Goal: Task Accomplishment & Management: Use online tool/utility

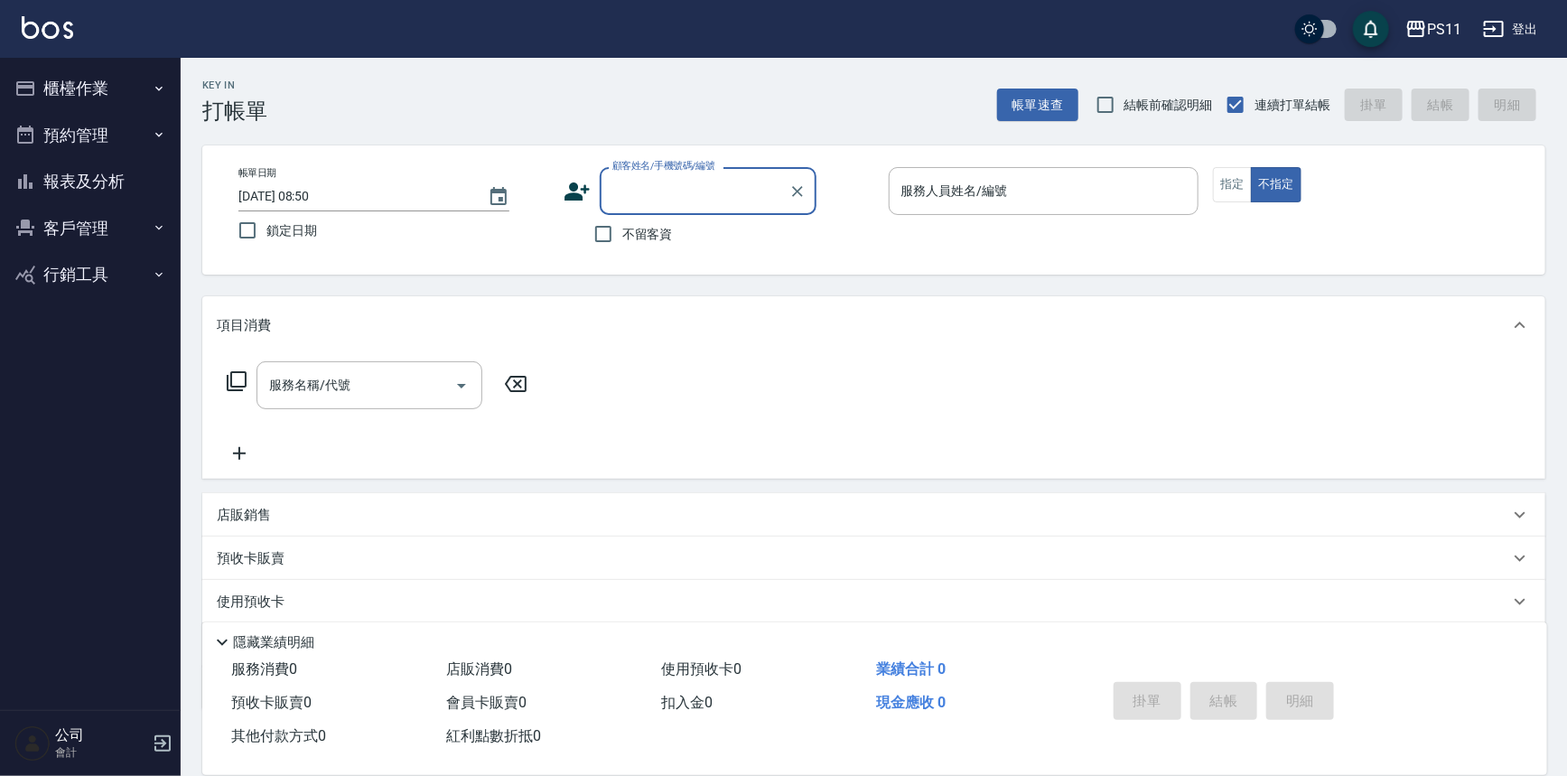
click at [65, 78] on button "櫃檯作業" at bounding box center [90, 88] width 166 height 47
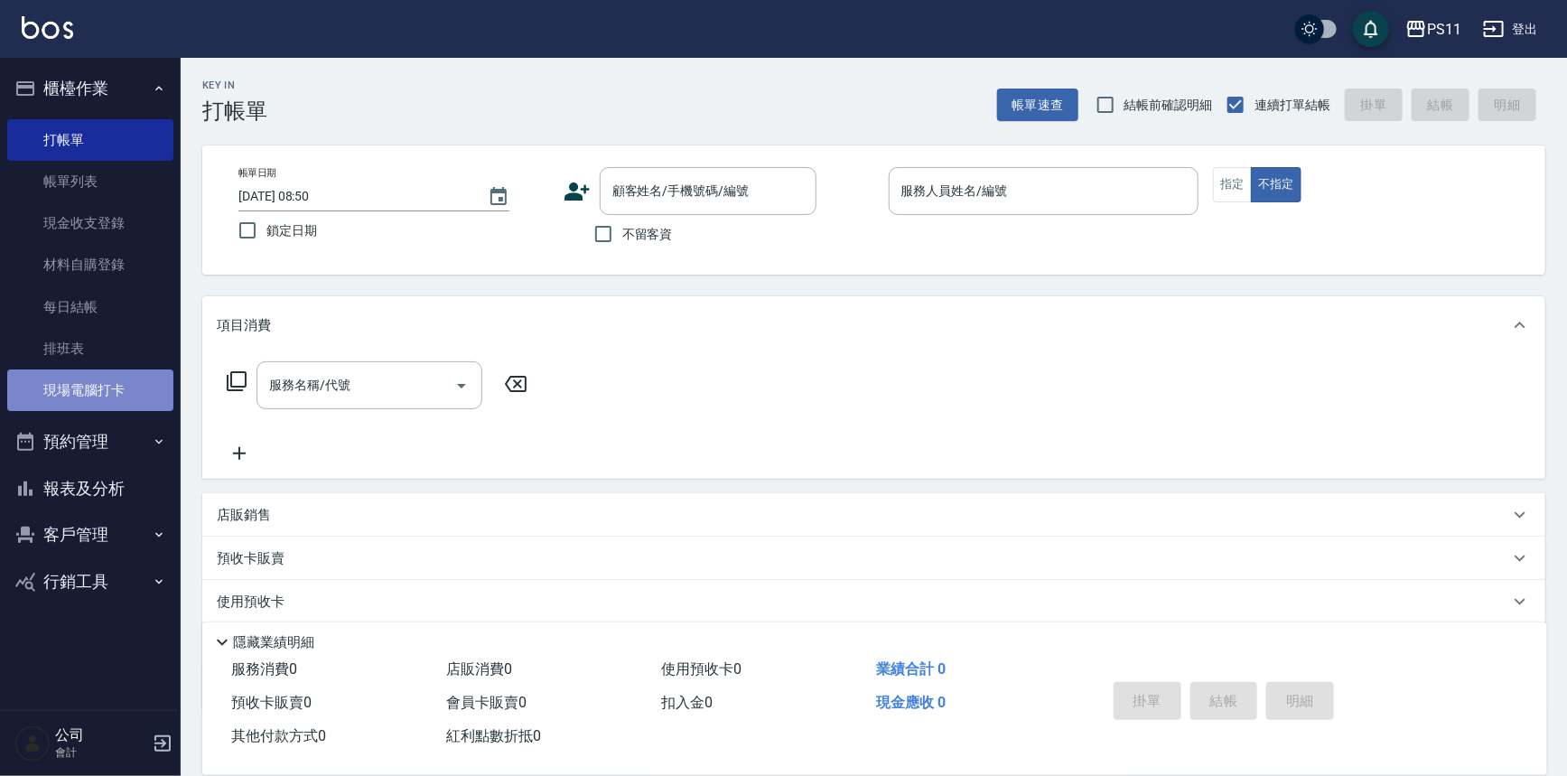
click at [103, 401] on link "現場電腦打卡" at bounding box center [90, 390] width 166 height 42
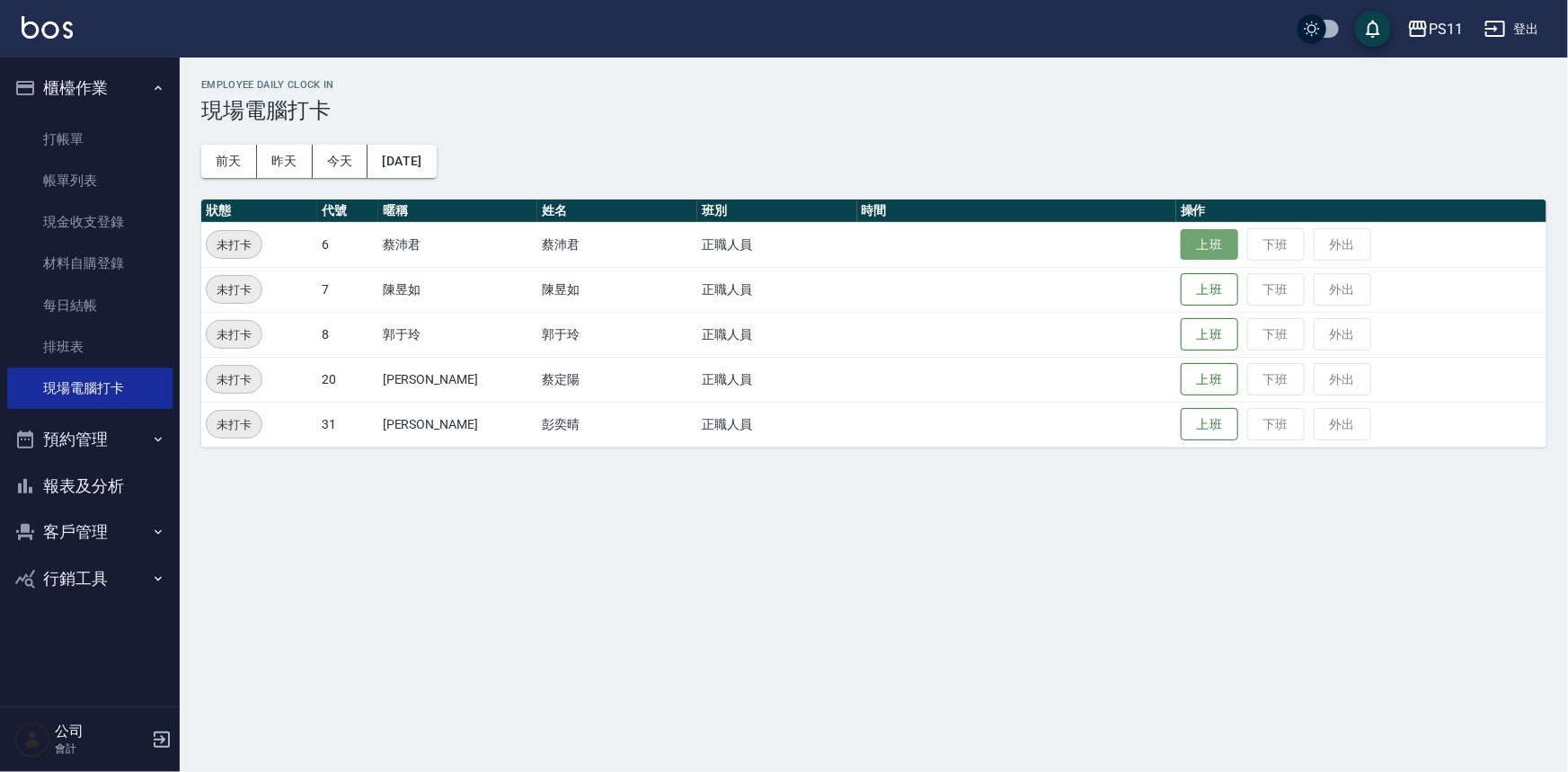
click at [1181, 245] on button "上班" at bounding box center [1210, 245] width 58 height 32
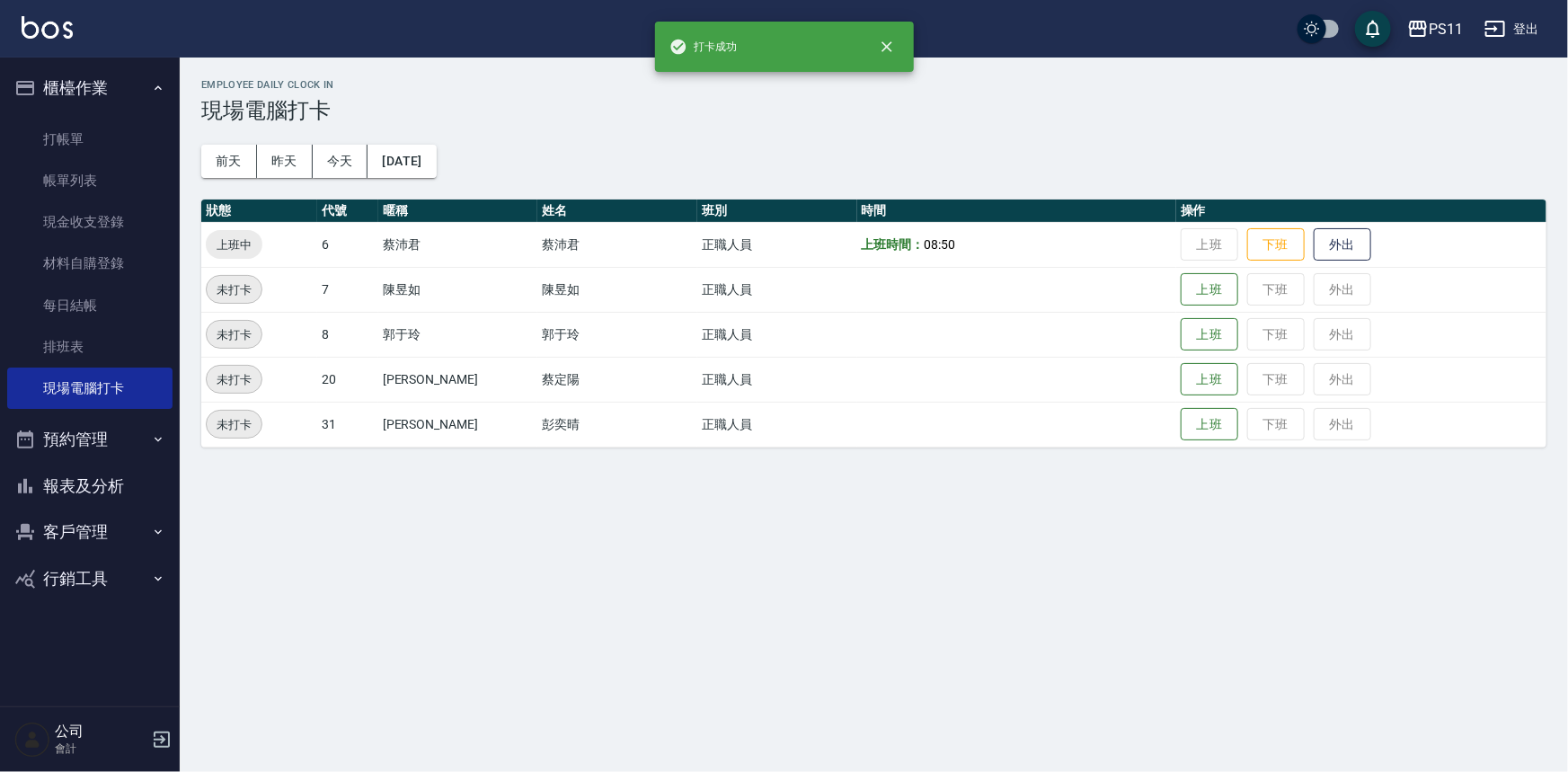
click at [62, 491] on button "報表及分析" at bounding box center [90, 485] width 165 height 47
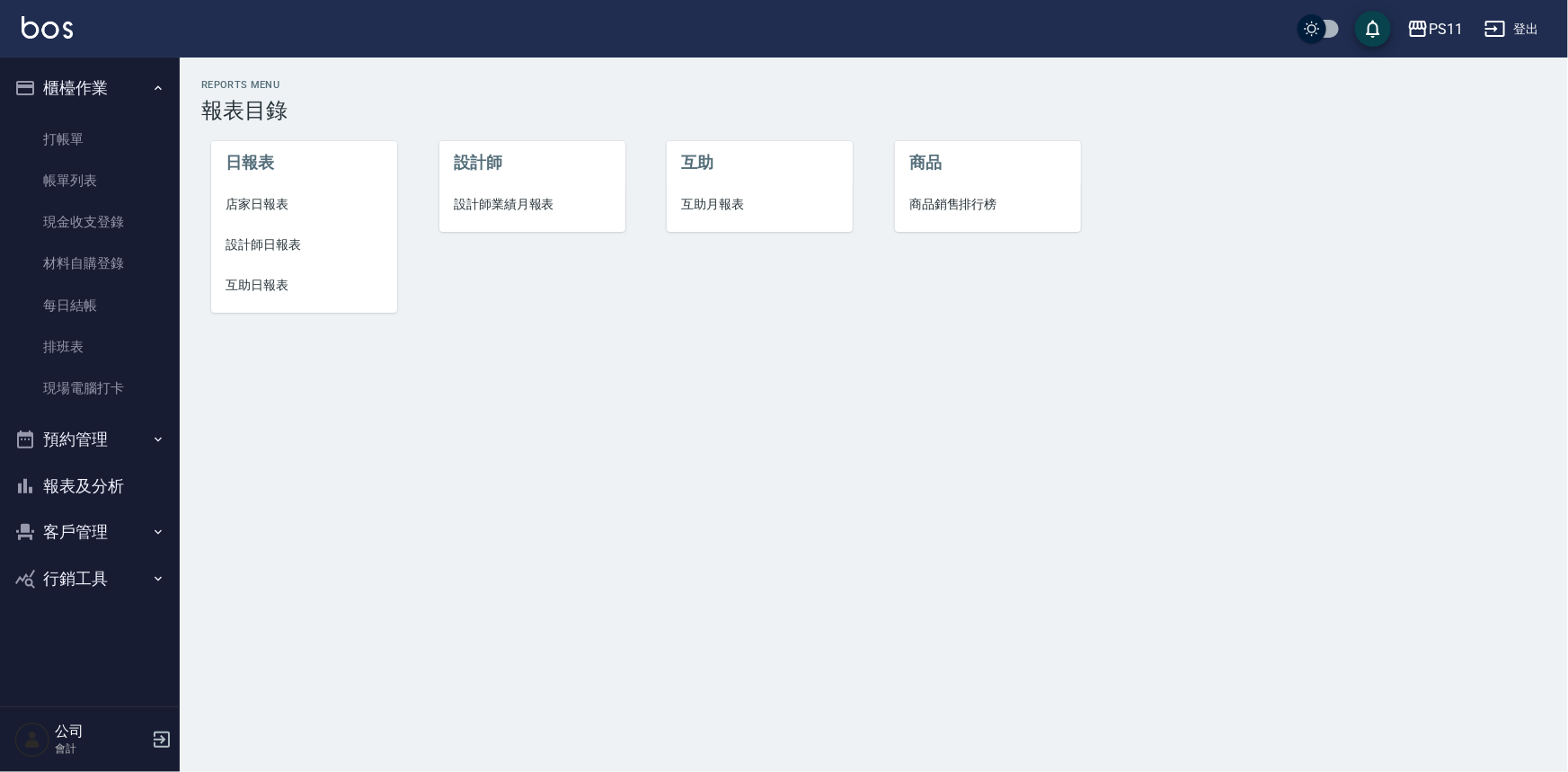
click at [284, 236] on span "設計師日報表" at bounding box center [304, 245] width 157 height 19
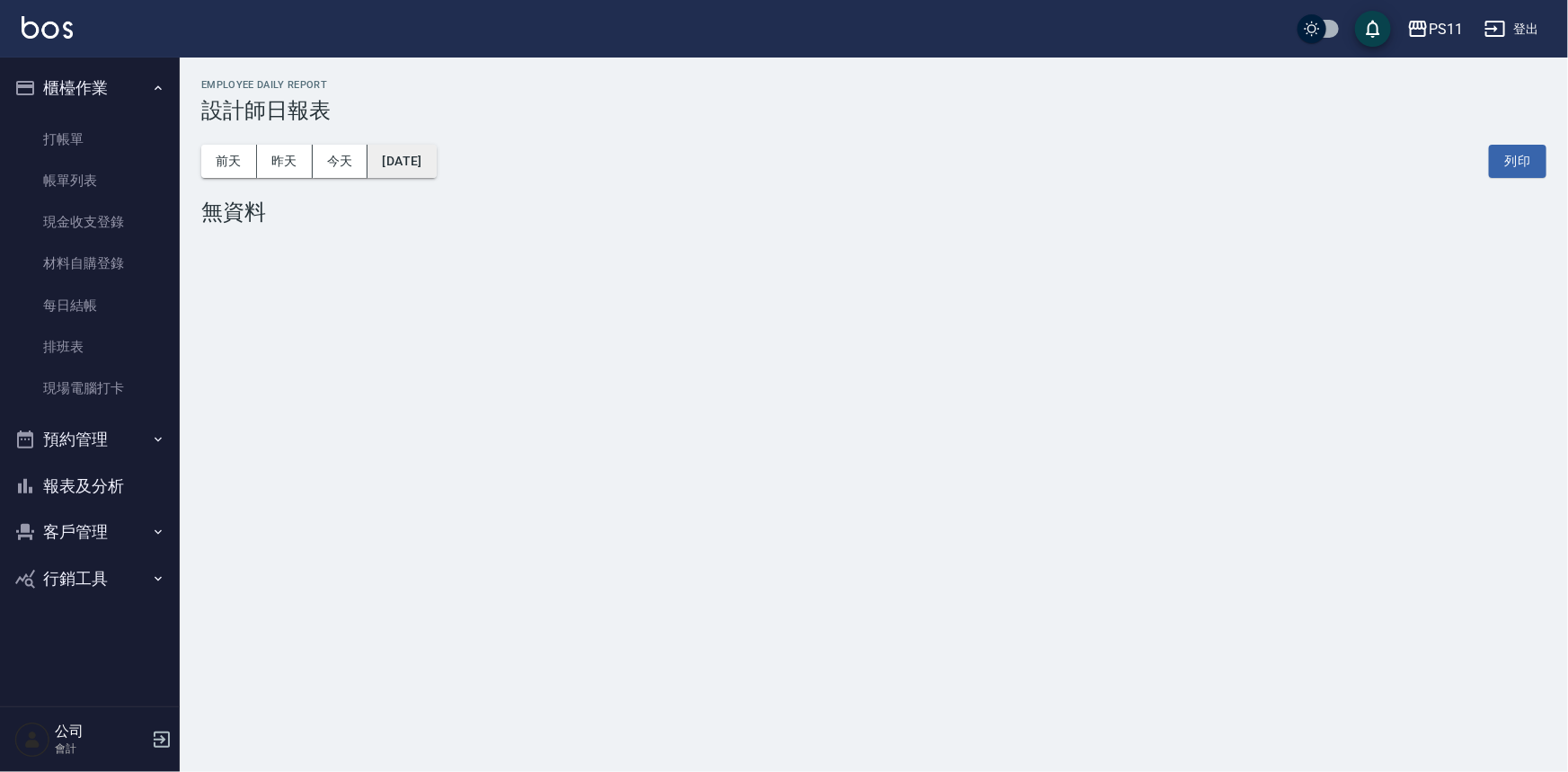
click at [436, 171] on button "[DATE]" at bounding box center [401, 160] width 69 height 33
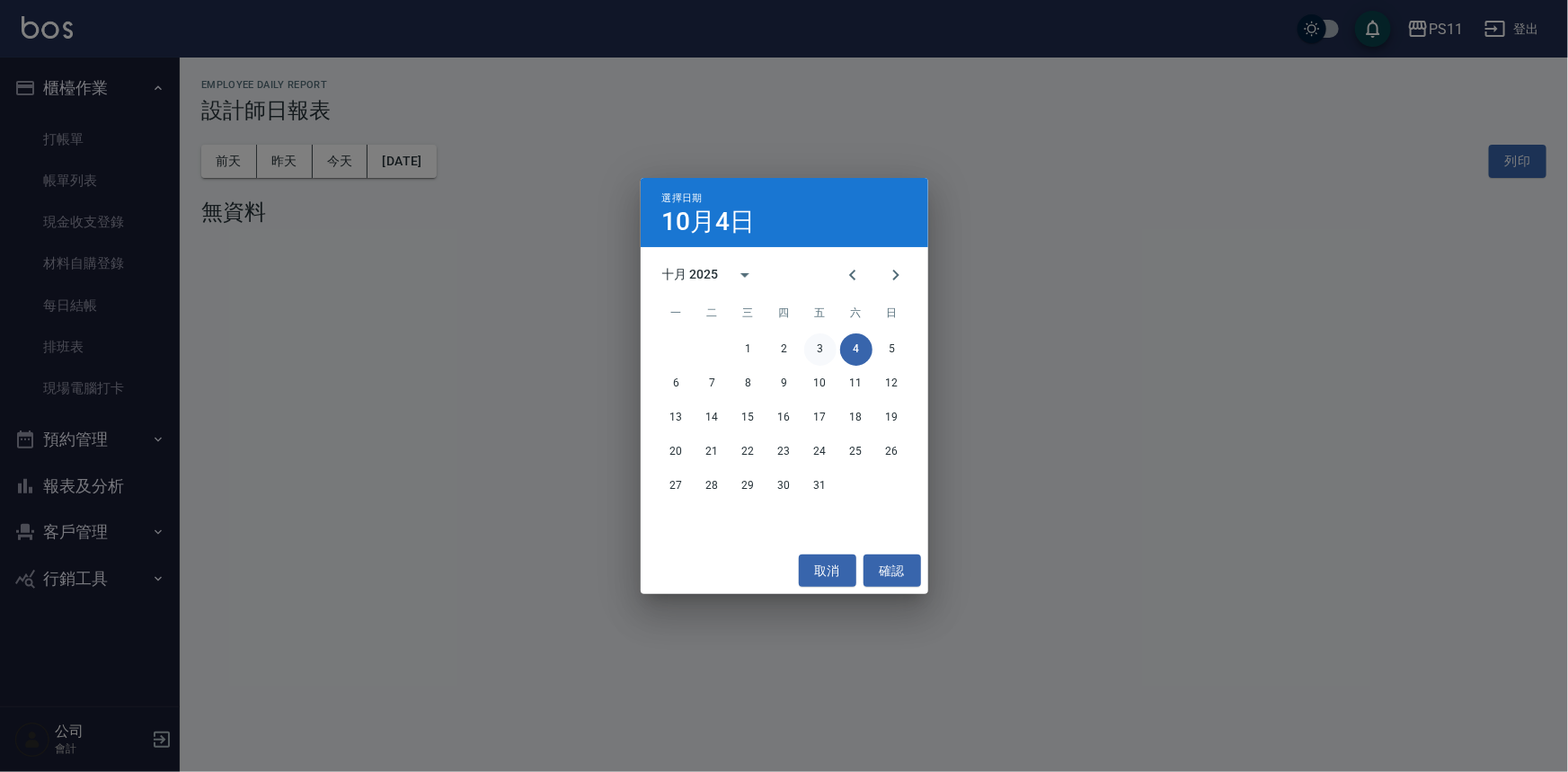
click at [831, 341] on button "3" at bounding box center [820, 349] width 33 height 33
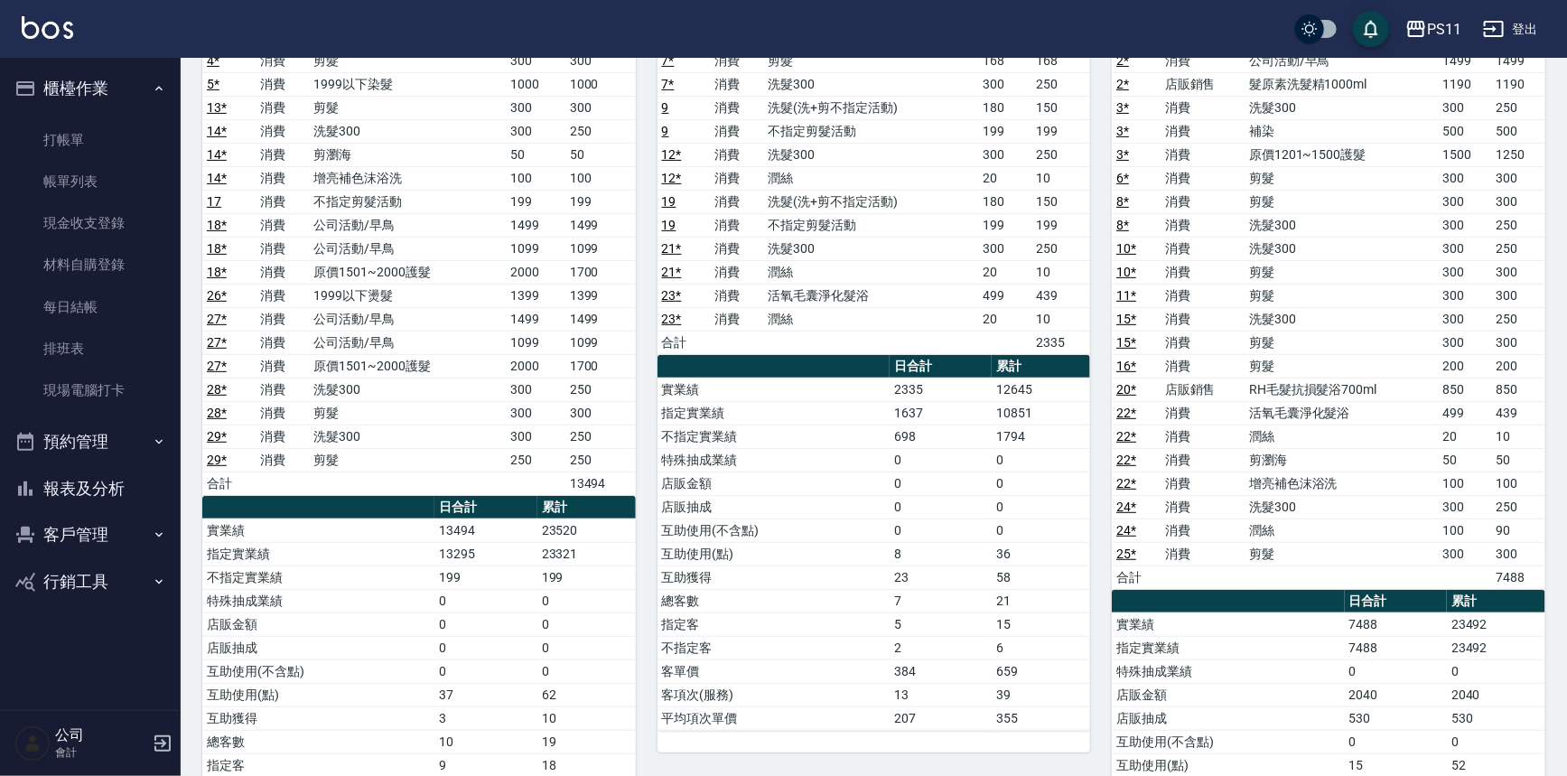
scroll to position [410, 0]
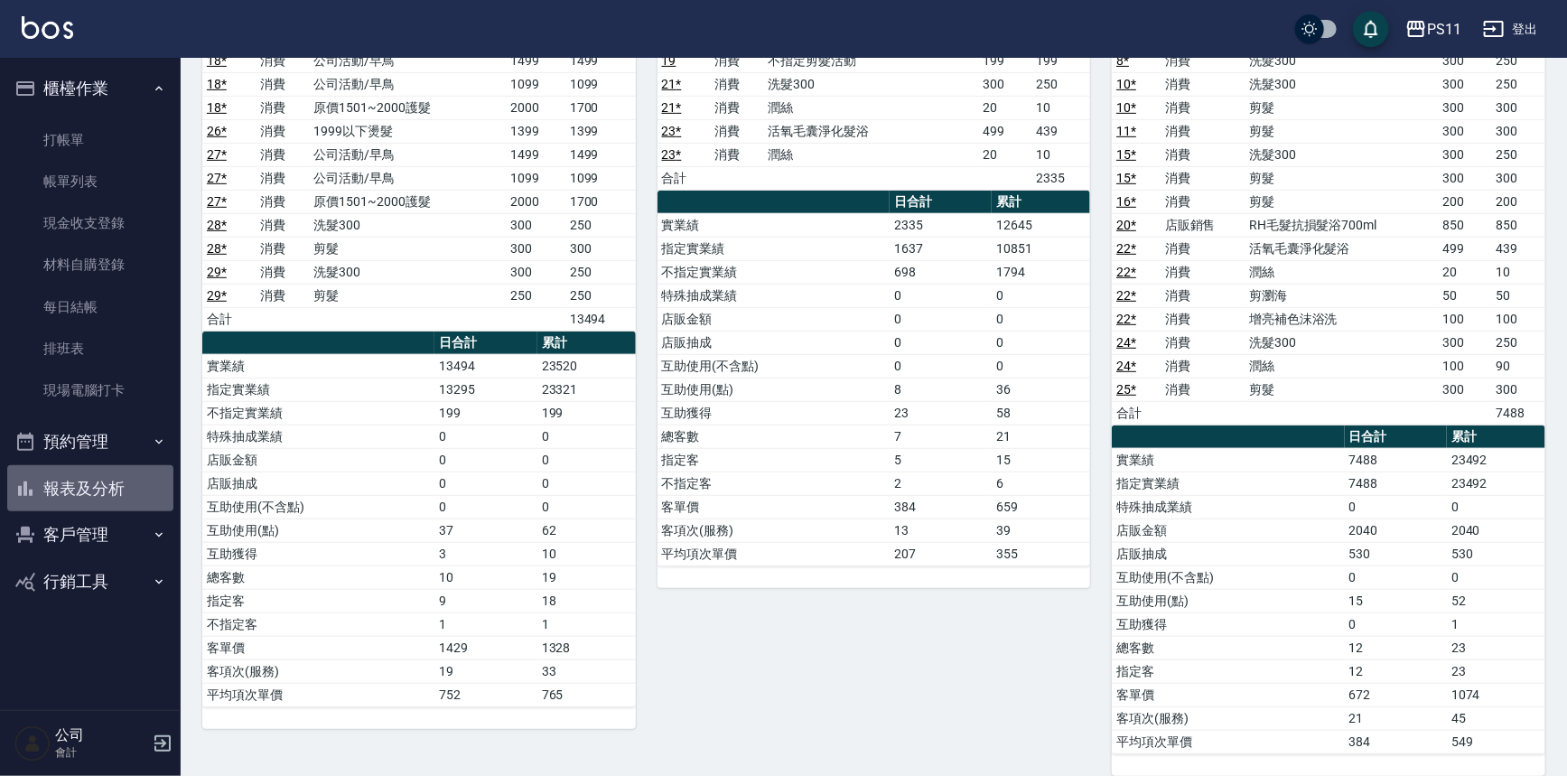
click at [108, 491] on button "報表及分析" at bounding box center [90, 488] width 166 height 47
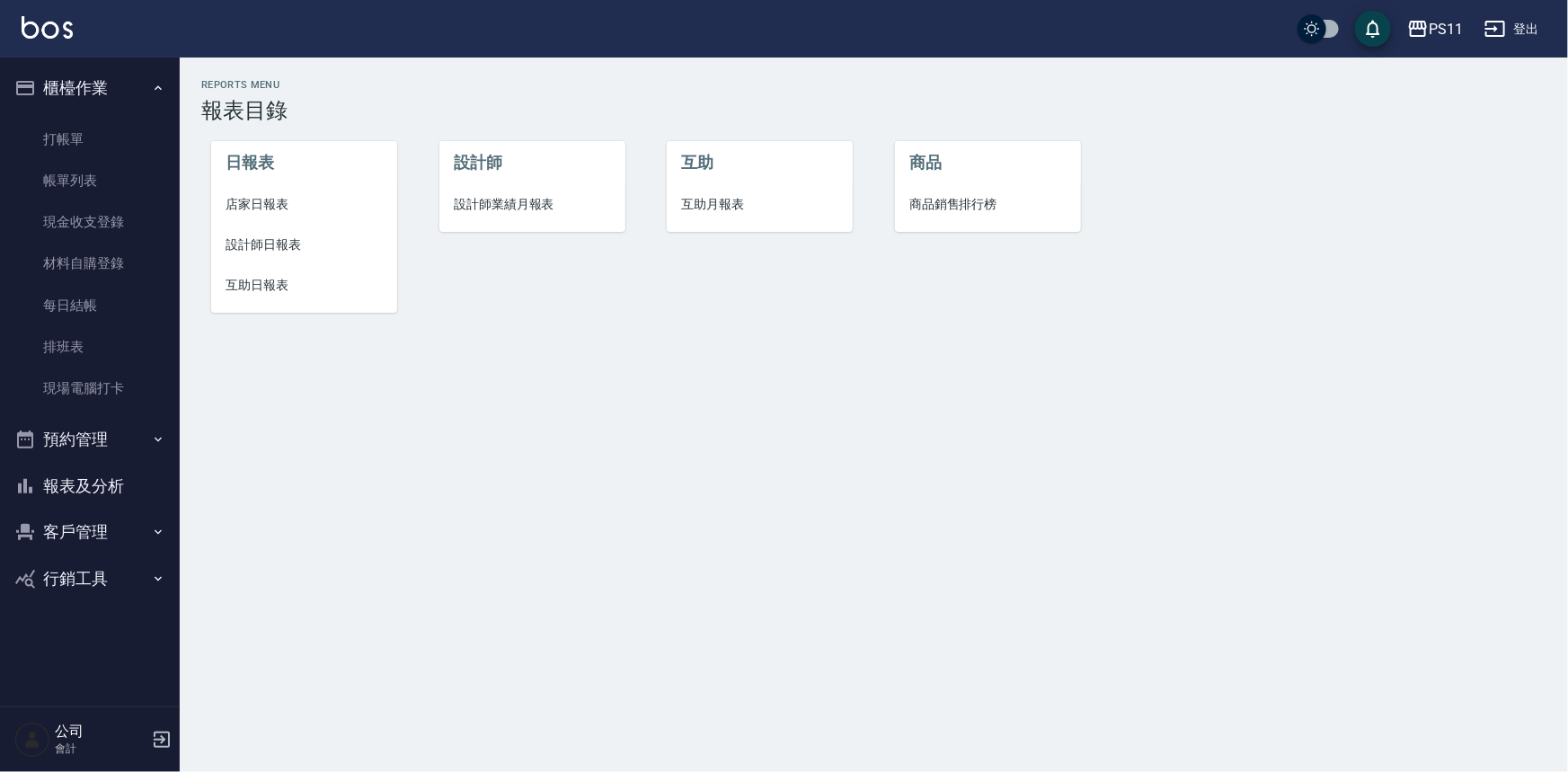
click at [283, 197] on span "店家日報表" at bounding box center [304, 204] width 157 height 19
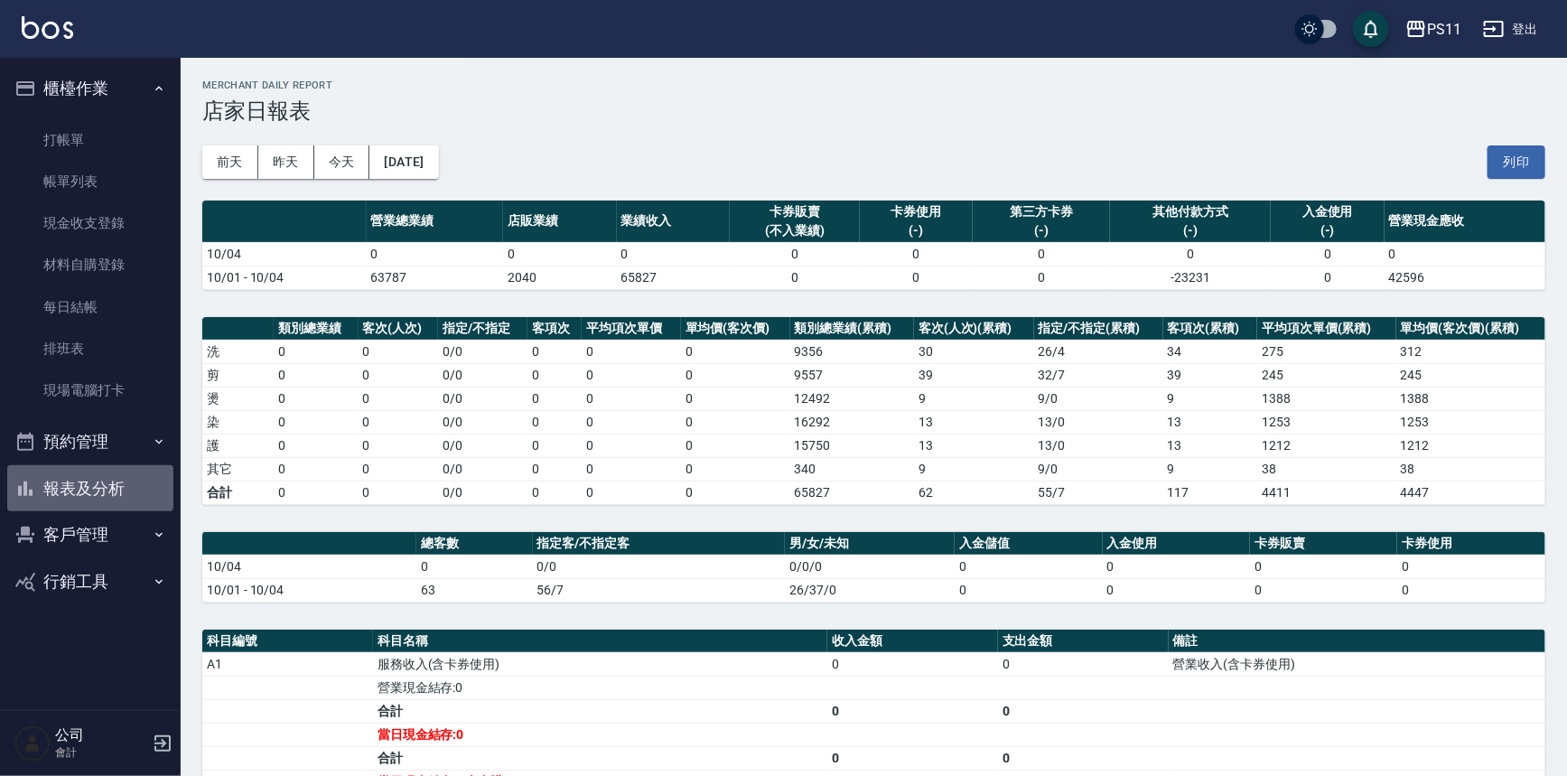
click at [90, 493] on button "報表及分析" at bounding box center [90, 488] width 166 height 47
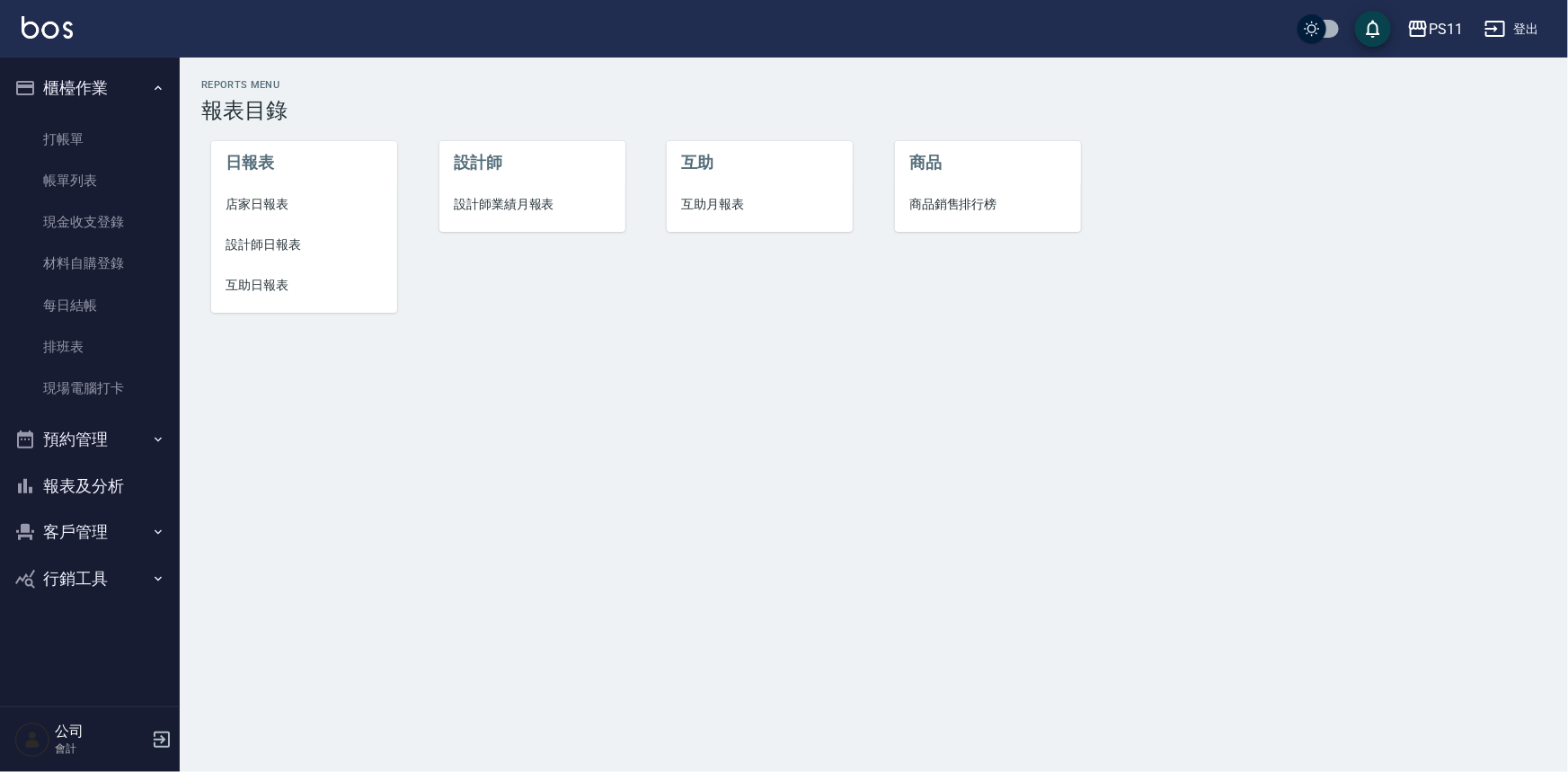
click at [294, 255] on li "設計師日報表" at bounding box center [303, 245] width 186 height 41
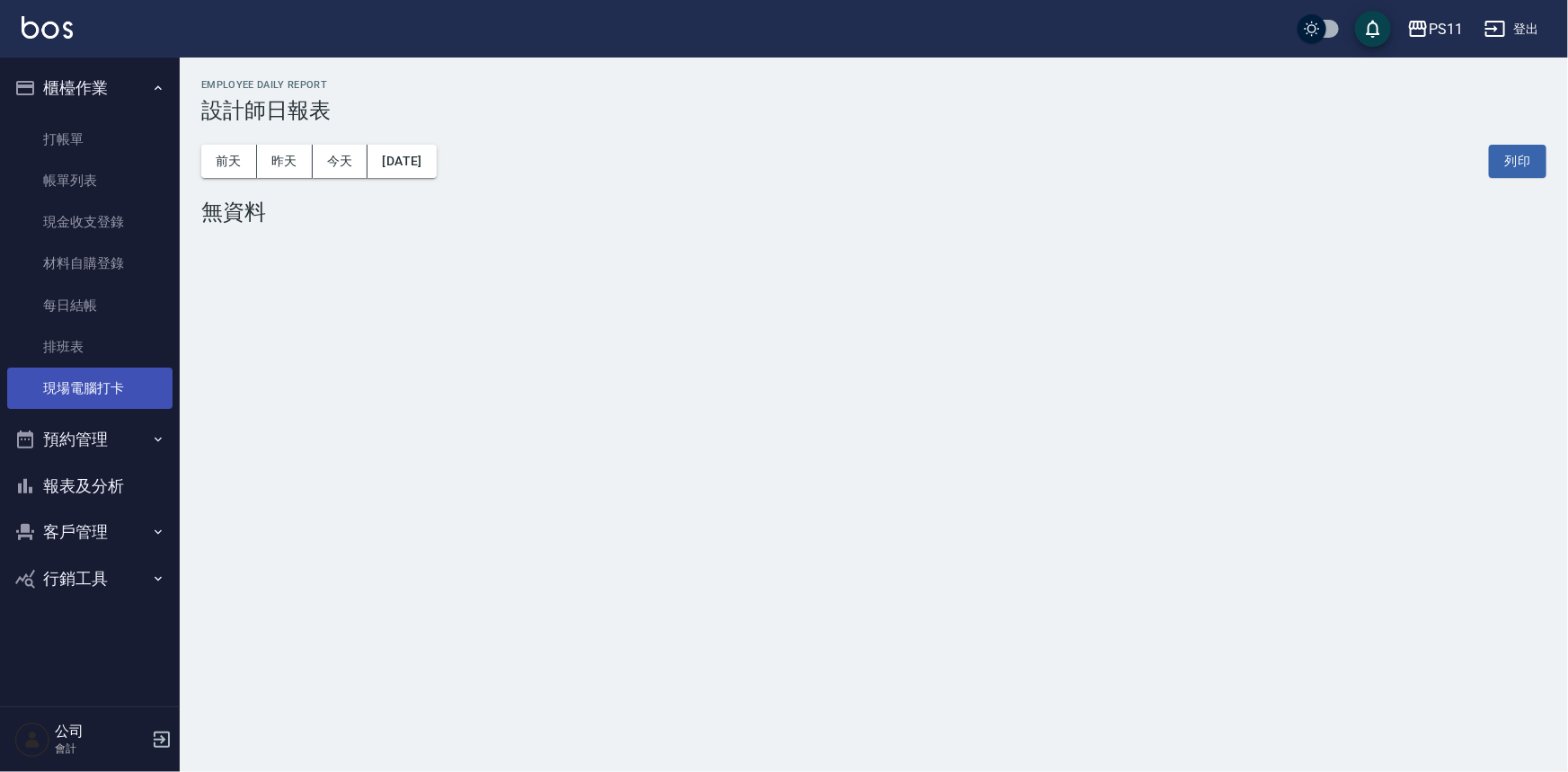
click at [72, 378] on link "現場電腦打卡" at bounding box center [90, 388] width 165 height 42
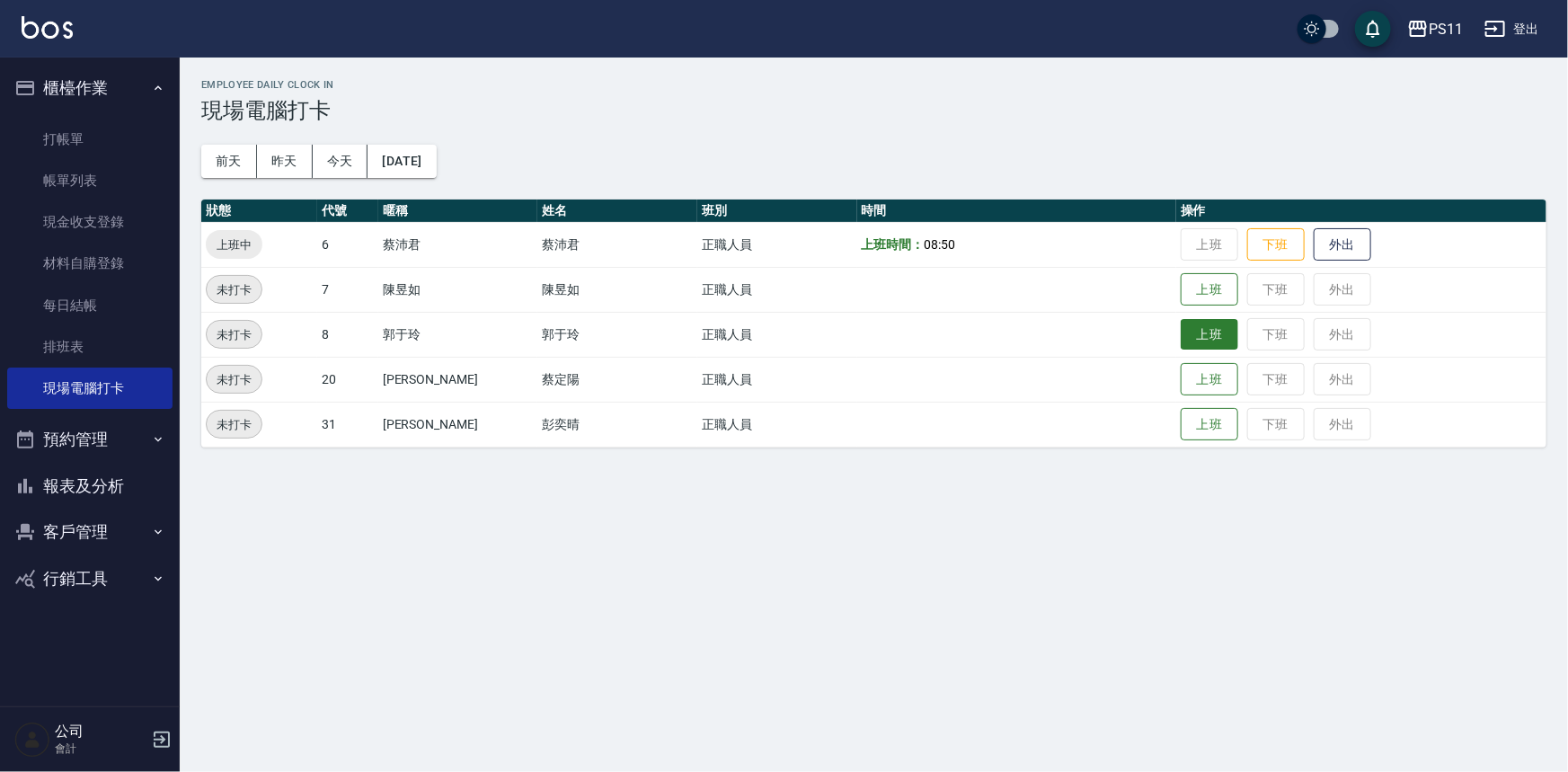
click at [1181, 332] on button "上班" at bounding box center [1210, 335] width 58 height 32
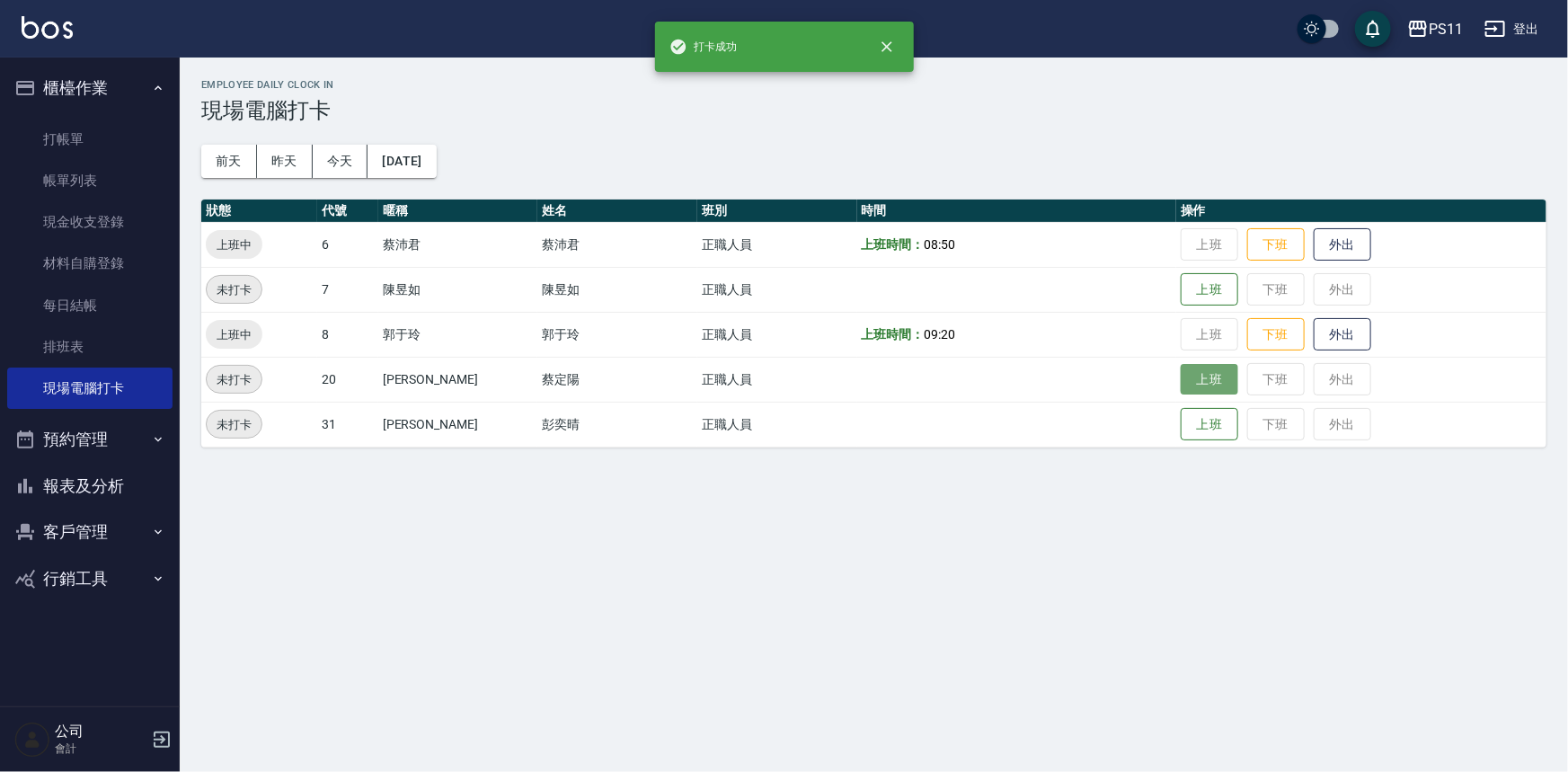
click at [1181, 368] on button "上班" at bounding box center [1210, 380] width 58 height 32
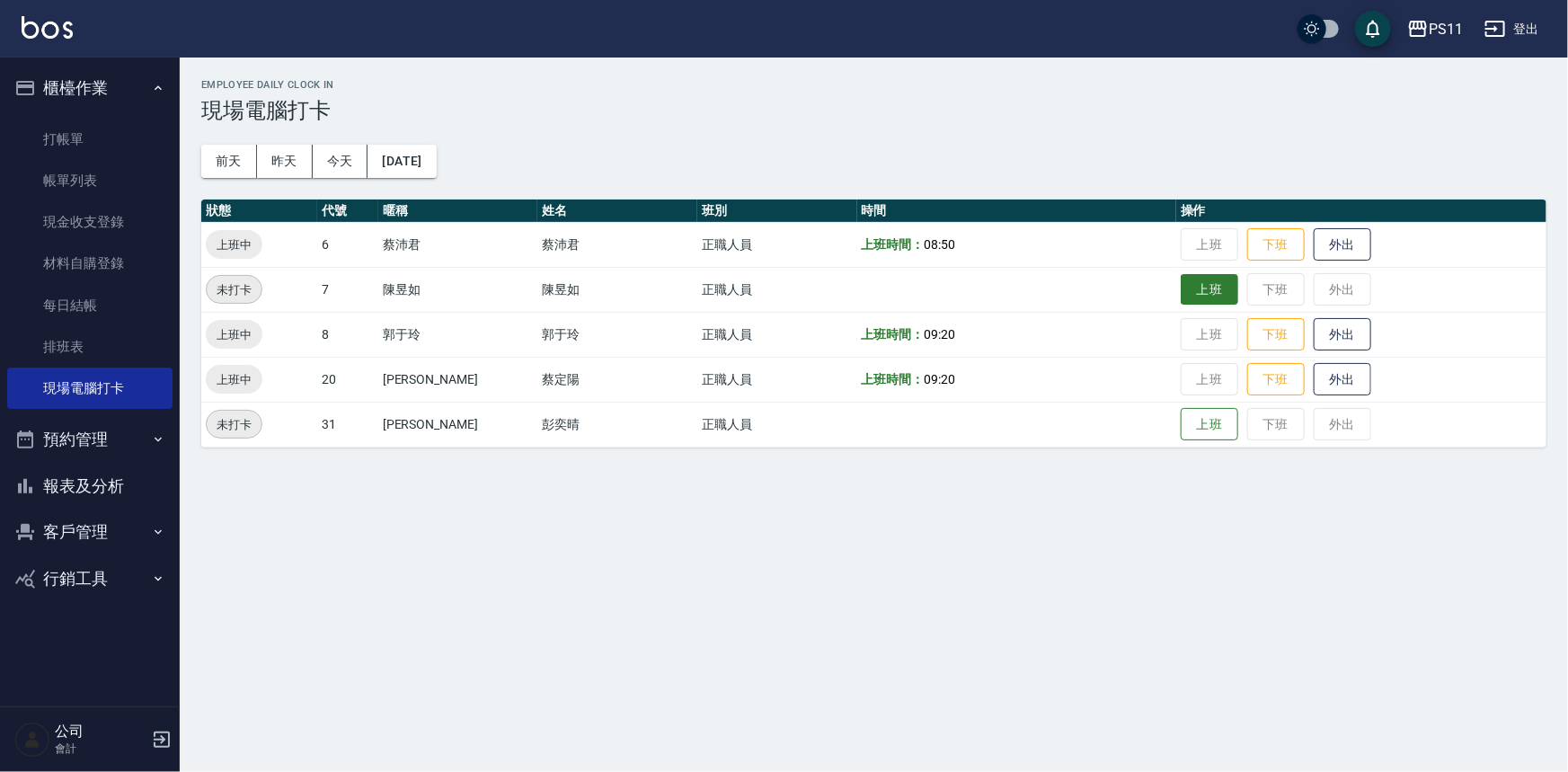
click at [1183, 293] on button "上班" at bounding box center [1210, 290] width 58 height 32
click at [1202, 414] on button "上班" at bounding box center [1210, 425] width 58 height 32
